Goal: Use online tool/utility: Utilize a website feature to perform a specific function

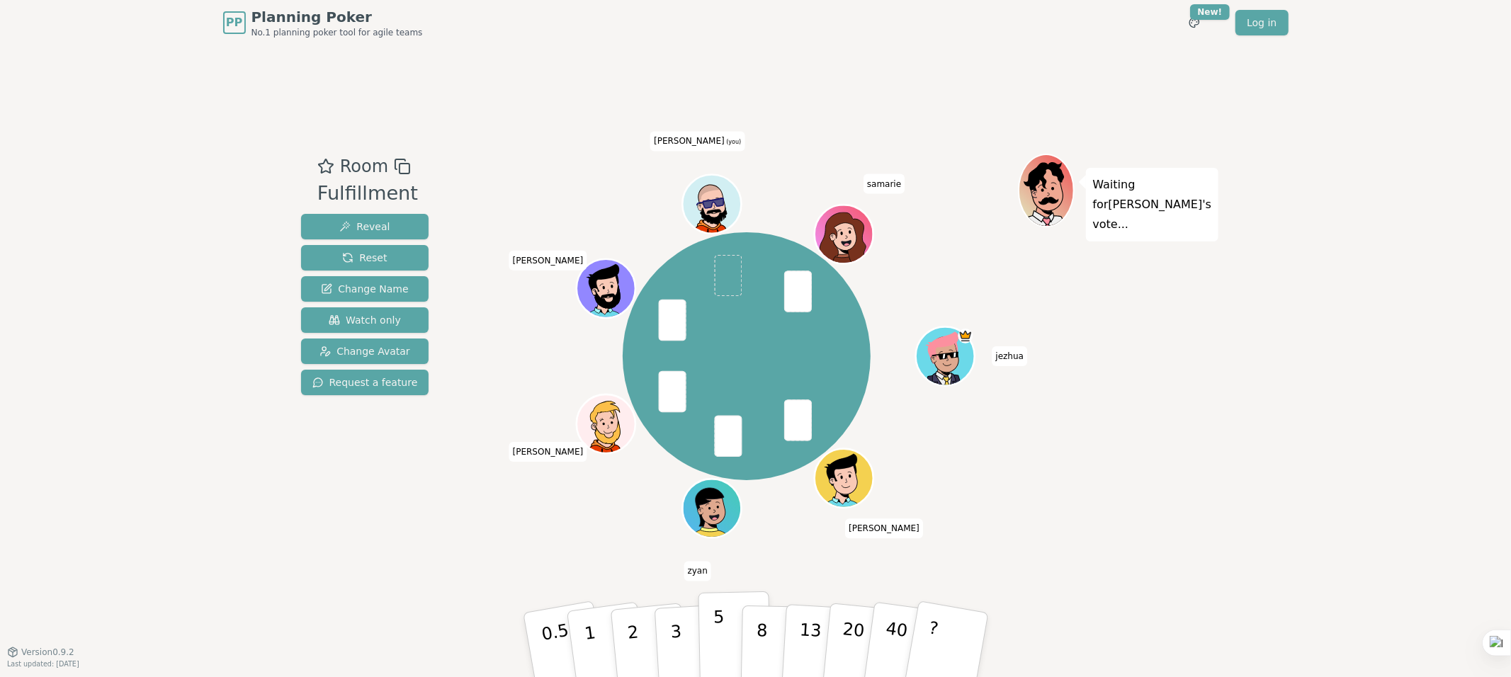
click at [720, 647] on p "5" at bounding box center [719, 645] width 12 height 77
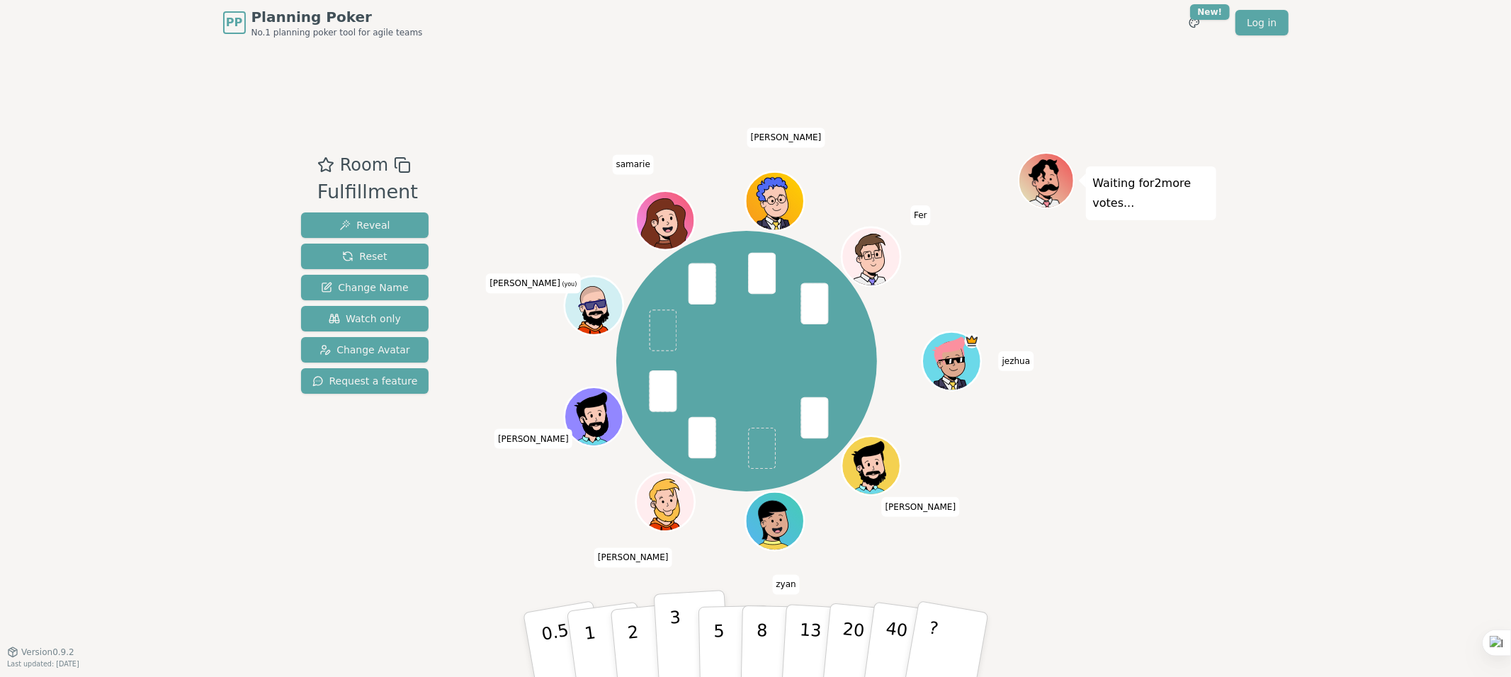
click at [684, 642] on p "3" at bounding box center [677, 646] width 16 height 77
click at [675, 638] on p "3" at bounding box center [677, 646] width 16 height 77
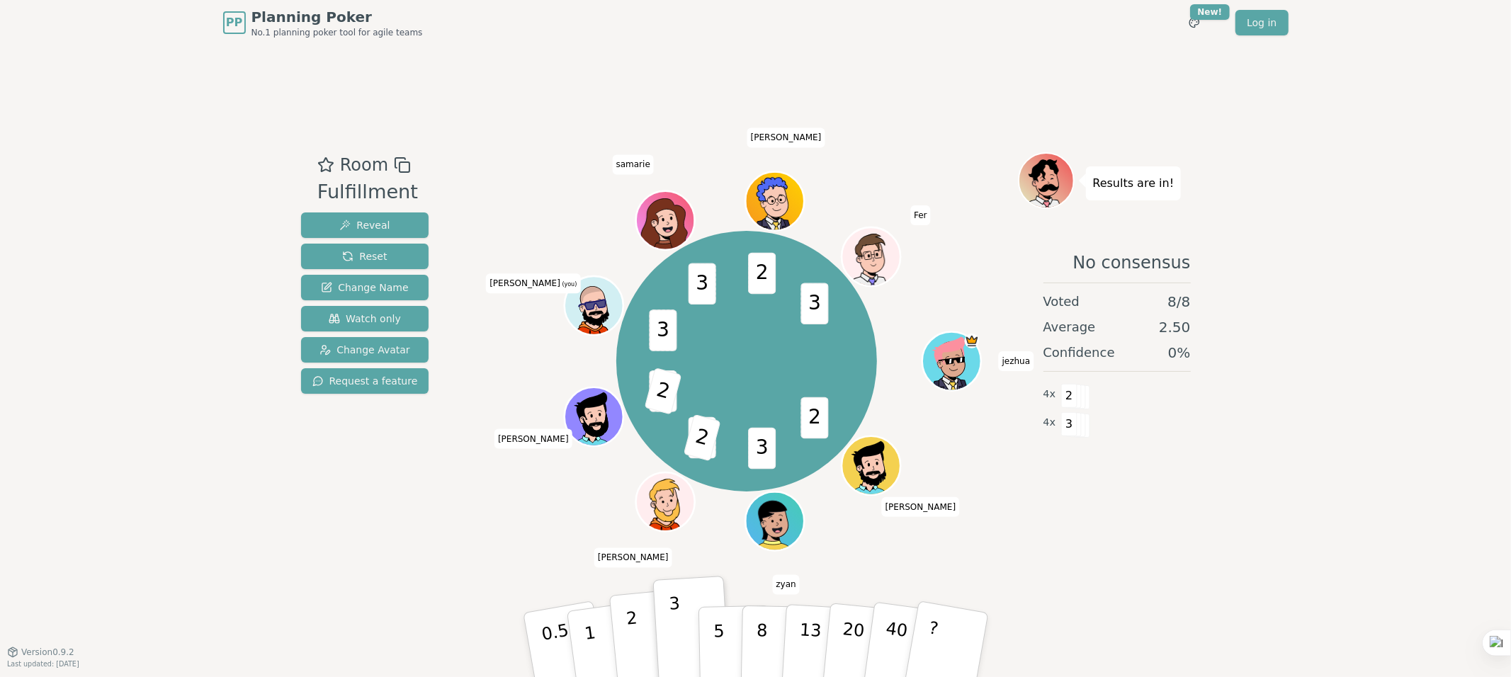
click at [638, 636] on p "2" at bounding box center [634, 647] width 18 height 77
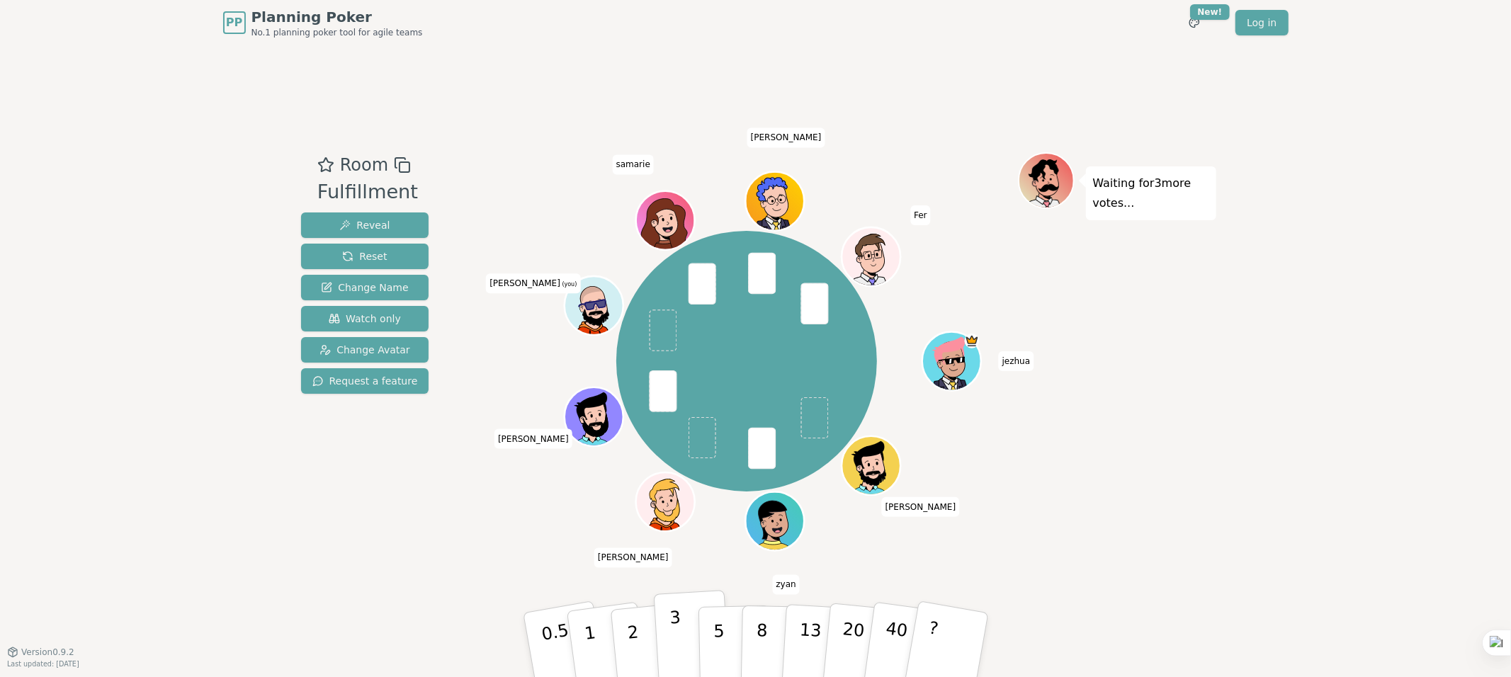
click at [684, 642] on p "3" at bounding box center [677, 646] width 16 height 77
click at [677, 638] on p "3" at bounding box center [677, 646] width 16 height 77
click at [632, 642] on p "2" at bounding box center [634, 647] width 18 height 77
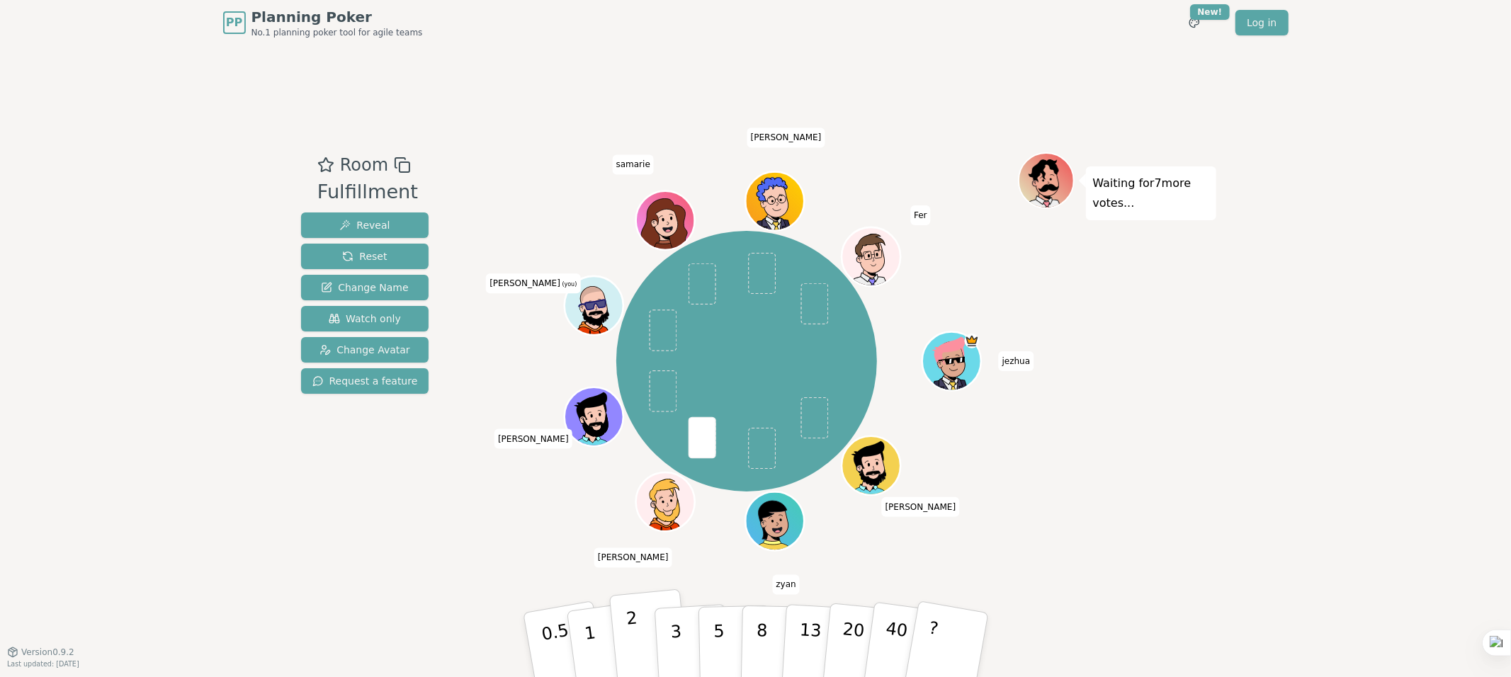
click at [632, 632] on p "2" at bounding box center [634, 647] width 18 height 77
click at [638, 655] on p "2" at bounding box center [634, 647] width 18 height 77
click at [674, 626] on p "3" at bounding box center [677, 646] width 16 height 77
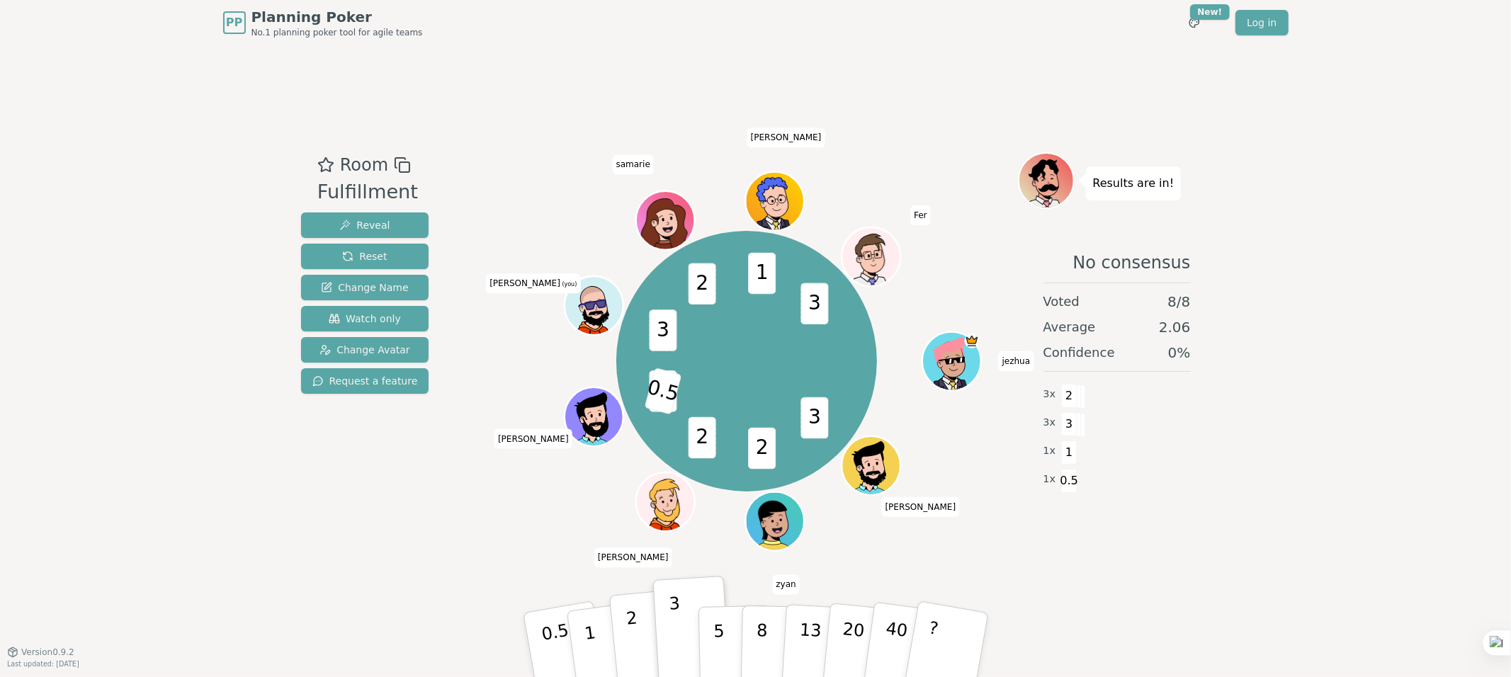
click at [635, 635] on p "2" at bounding box center [634, 647] width 18 height 77
